Goal: Information Seeking & Learning: Find specific fact

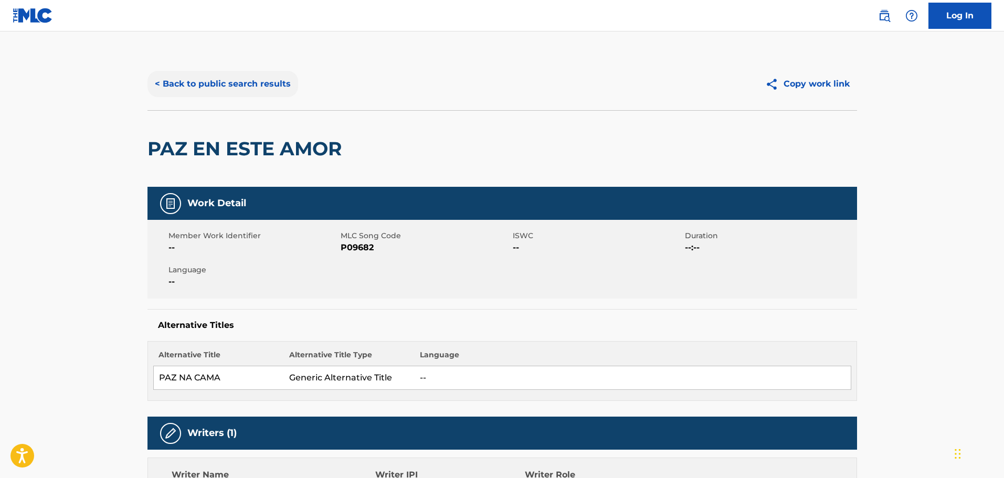
click at [214, 79] on button "< Back to public search results" at bounding box center [223, 84] width 151 height 26
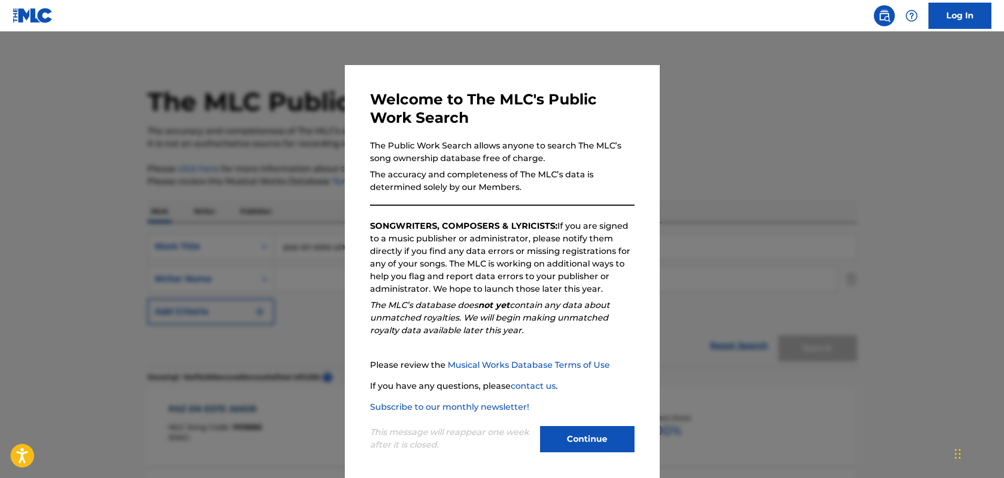
scroll to position [105, 0]
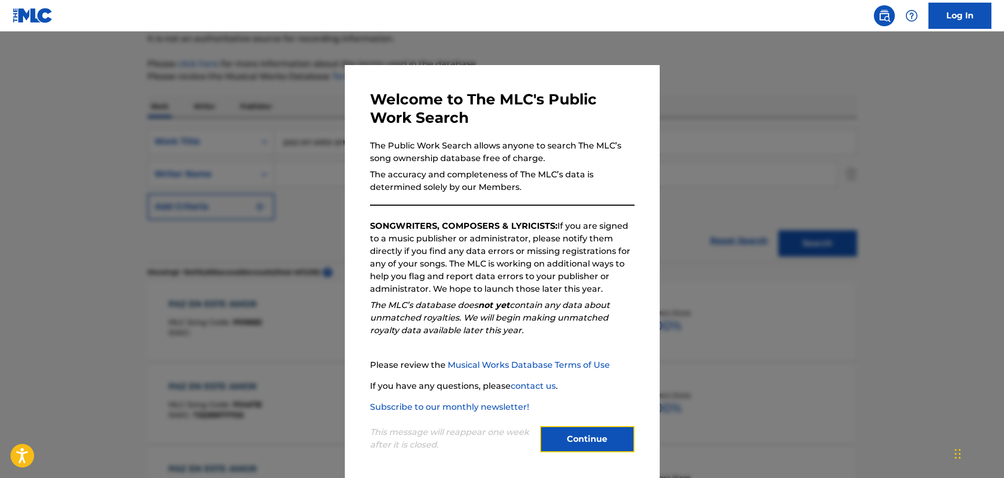
click at [582, 436] on button "Continue" at bounding box center [587, 439] width 94 height 26
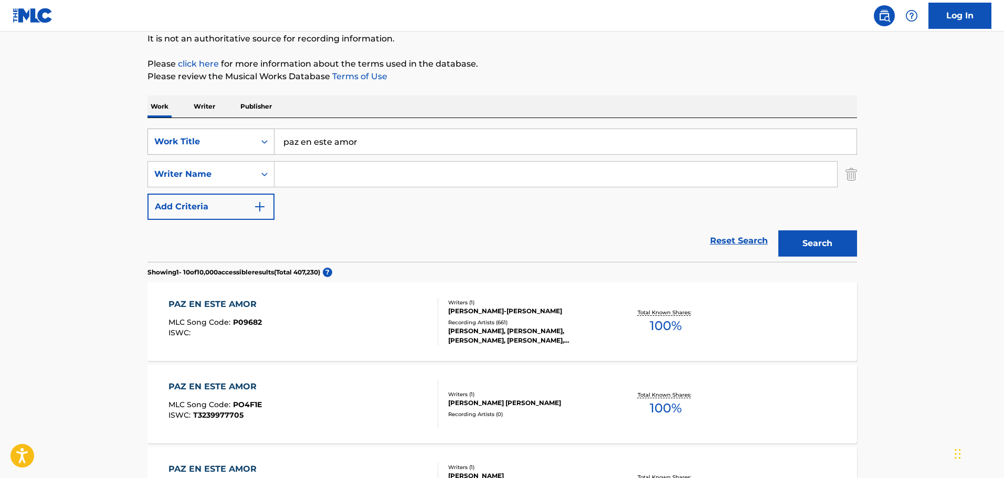
drag, startPoint x: 366, startPoint y: 139, endPoint x: 224, endPoint y: 130, distance: 142.5
click at [224, 130] on div "SearchWithCriteria1dc46bb7-040e-43fb-b4d5-460ea010172d Work Title paz en este a…" at bounding box center [503, 142] width 710 height 26
click at [779, 230] on button "Search" at bounding box center [818, 243] width 79 height 26
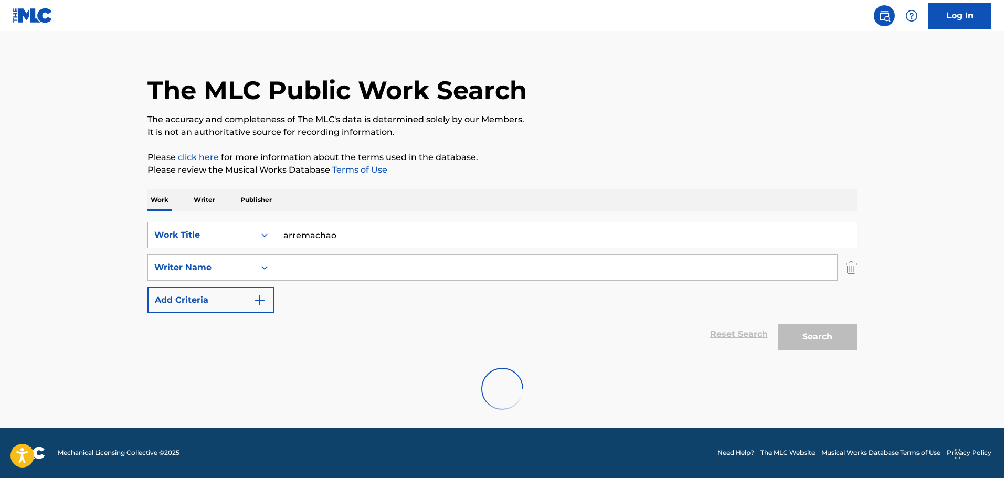
scroll to position [0, 0]
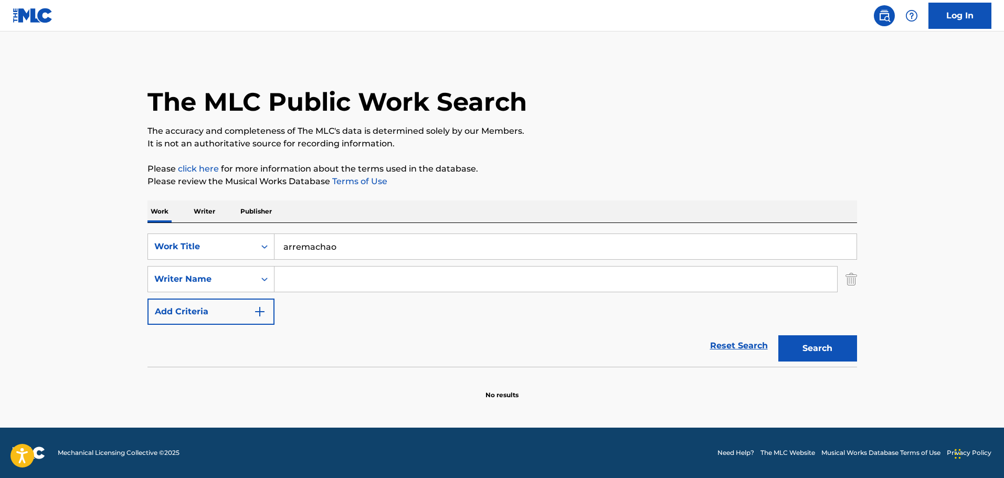
click at [330, 246] on input "arremachao" at bounding box center [566, 246] width 582 height 25
click at [779, 335] on button "Search" at bounding box center [818, 348] width 79 height 26
drag, startPoint x: 358, startPoint y: 247, endPoint x: 202, endPoint y: 241, distance: 156.0
click at [202, 241] on div "SearchWithCriteria1dc46bb7-040e-43fb-b4d5-460ea010172d Work Title arremachado" at bounding box center [503, 247] width 710 height 26
type input "aprovechate"
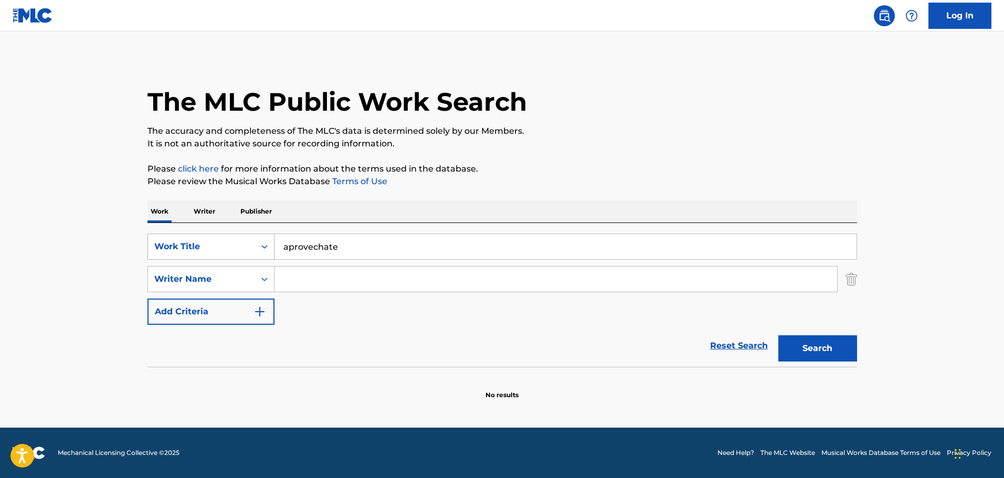
click at [779, 335] on button "Search" at bounding box center [818, 348] width 79 height 26
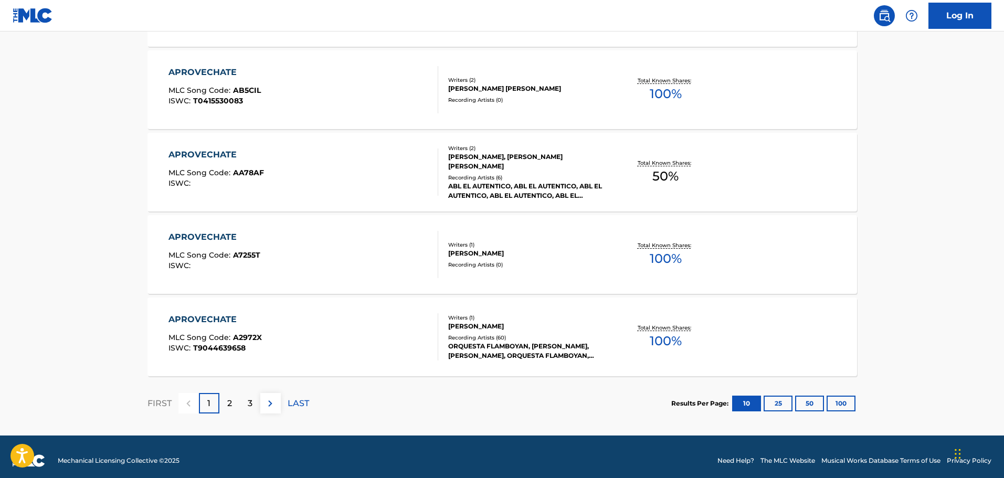
scroll to position [839, 0]
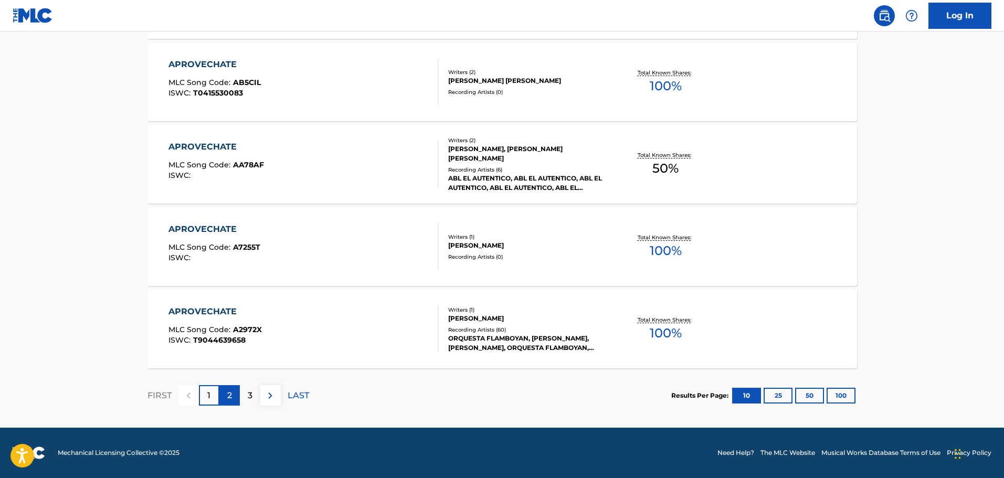
click at [225, 400] on div "2" at bounding box center [229, 395] width 20 height 20
